Goal: Transaction & Acquisition: Purchase product/service

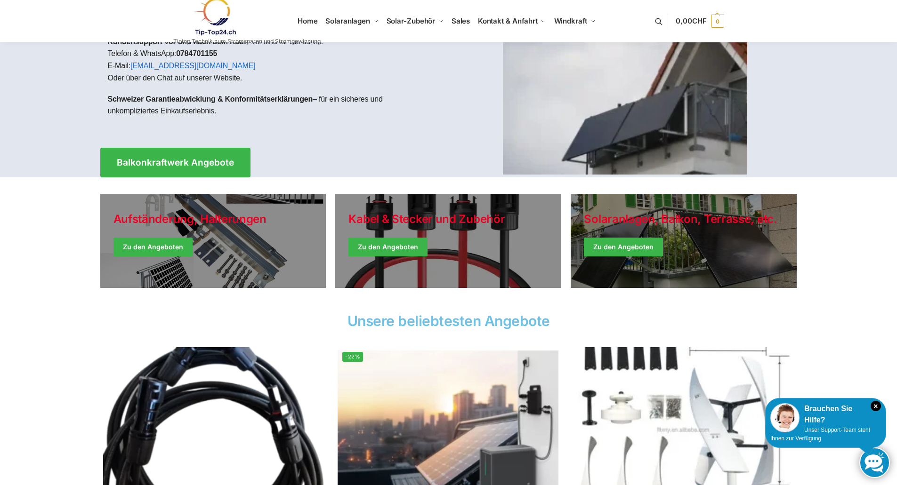
scroll to position [94, 0]
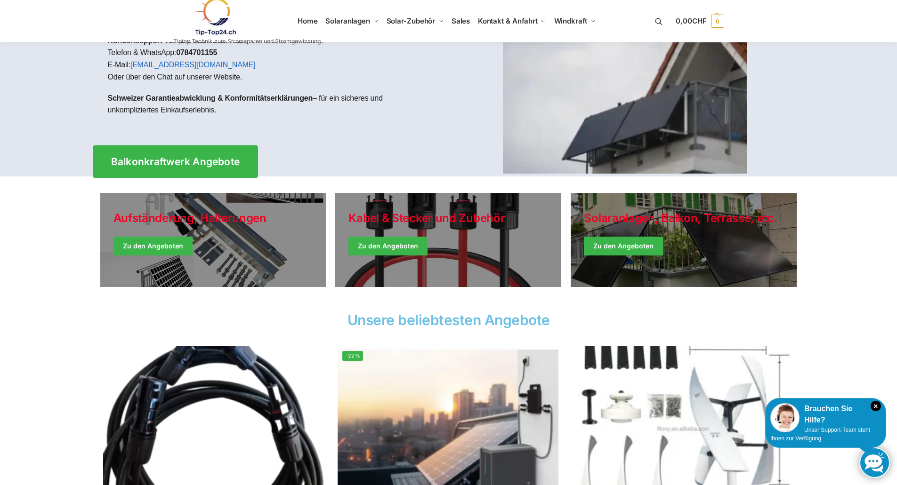
click at [213, 162] on span "Balkonkraftwerk Angebote" at bounding box center [175, 162] width 129 height 10
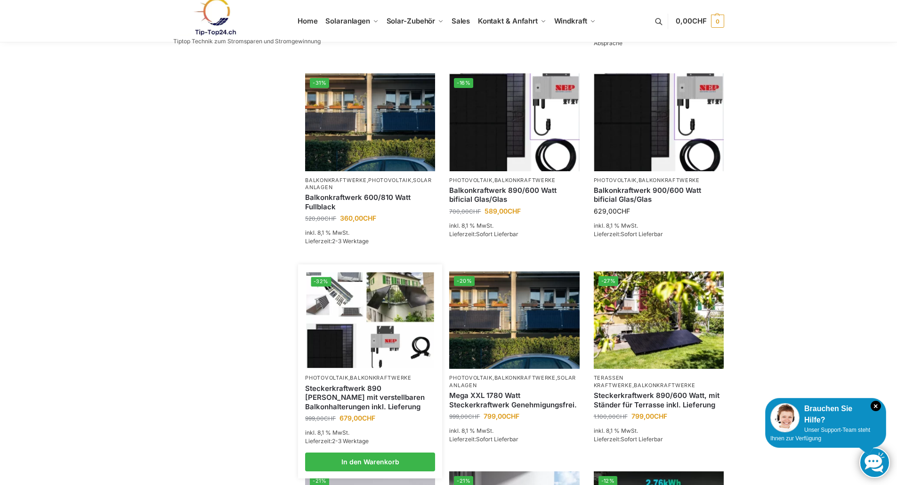
scroll to position [377, 0]
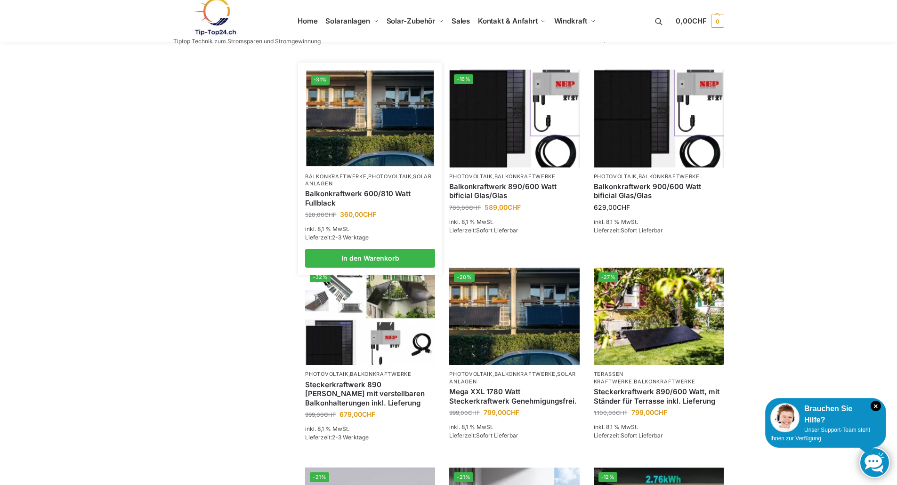
click at [342, 180] on link "Balkonkraftwerke" at bounding box center [335, 176] width 61 height 7
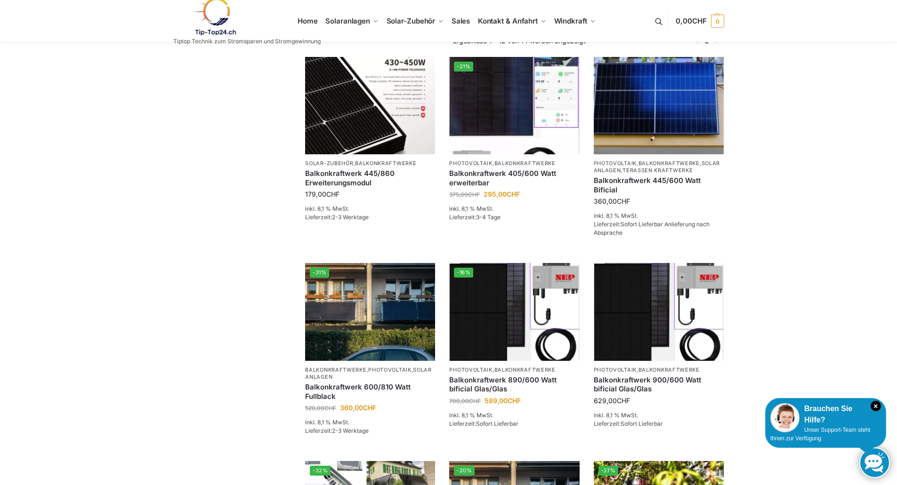
scroll to position [235, 0]
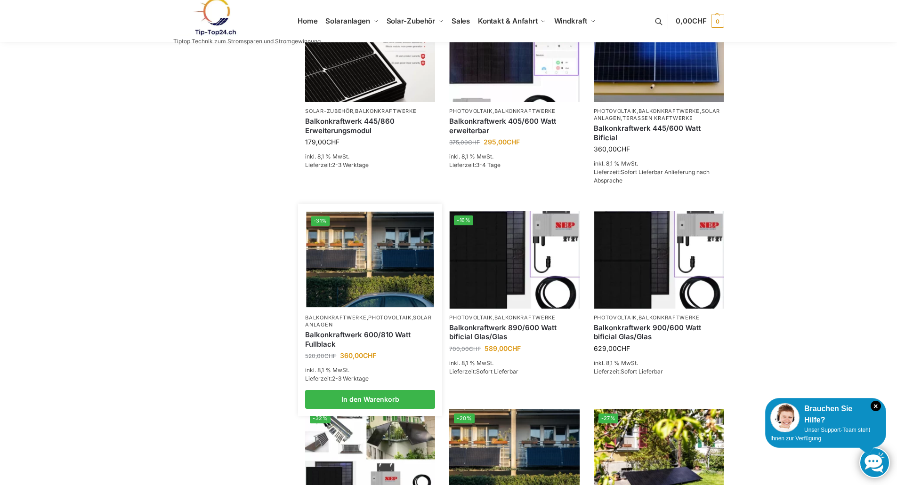
click at [336, 348] on link "Balkonkraftwerk 600/810 Watt Fullblack" at bounding box center [370, 339] width 130 height 18
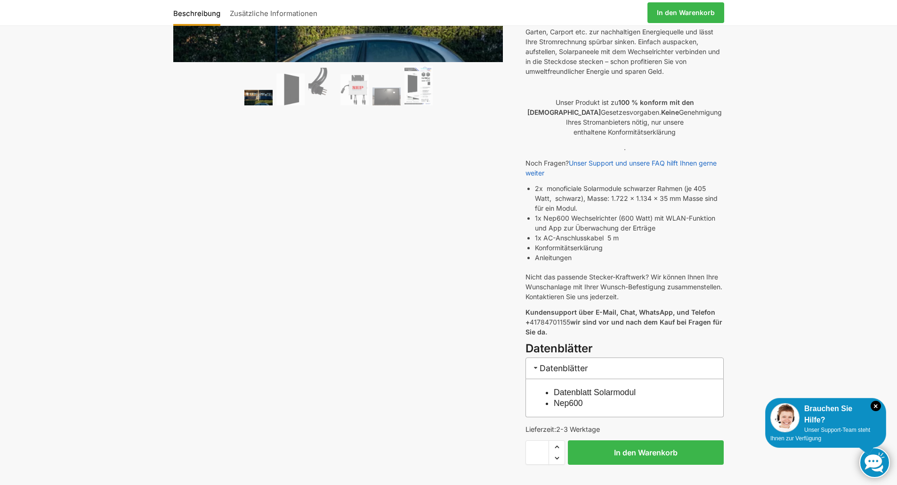
scroll to position [188, 0]
